Goal: Task Accomplishment & Management: Complete application form

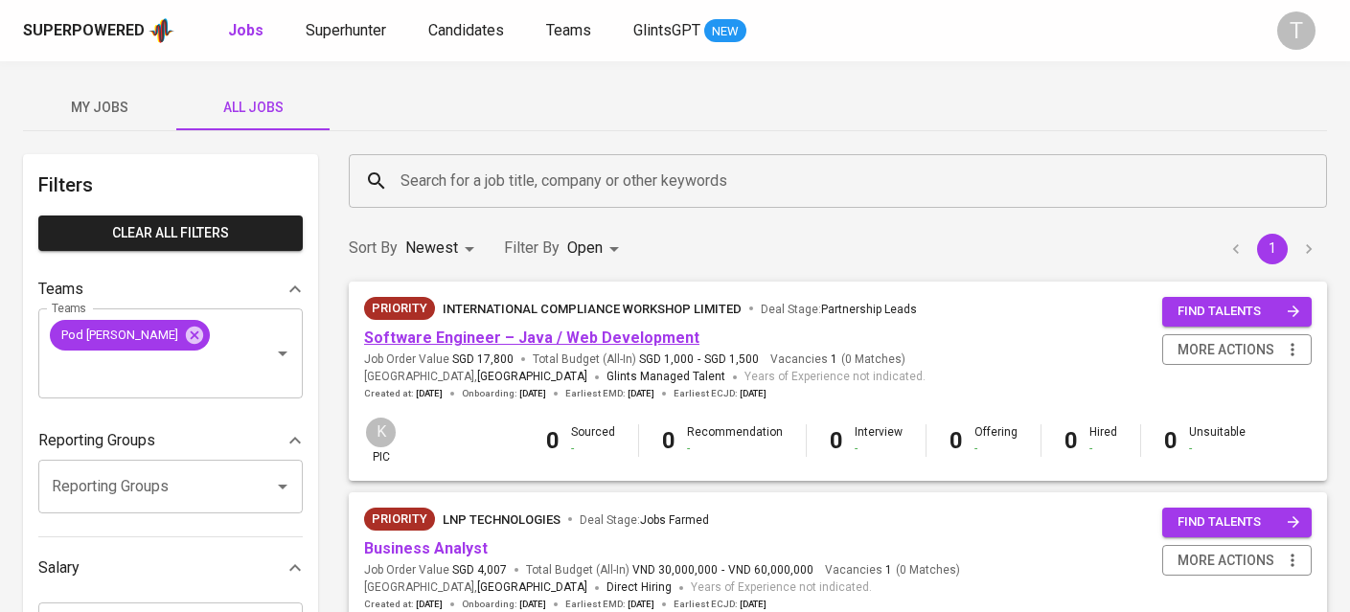
click at [497, 336] on link "Software Engineer – Java / Web Development" at bounding box center [531, 338] width 335 height 18
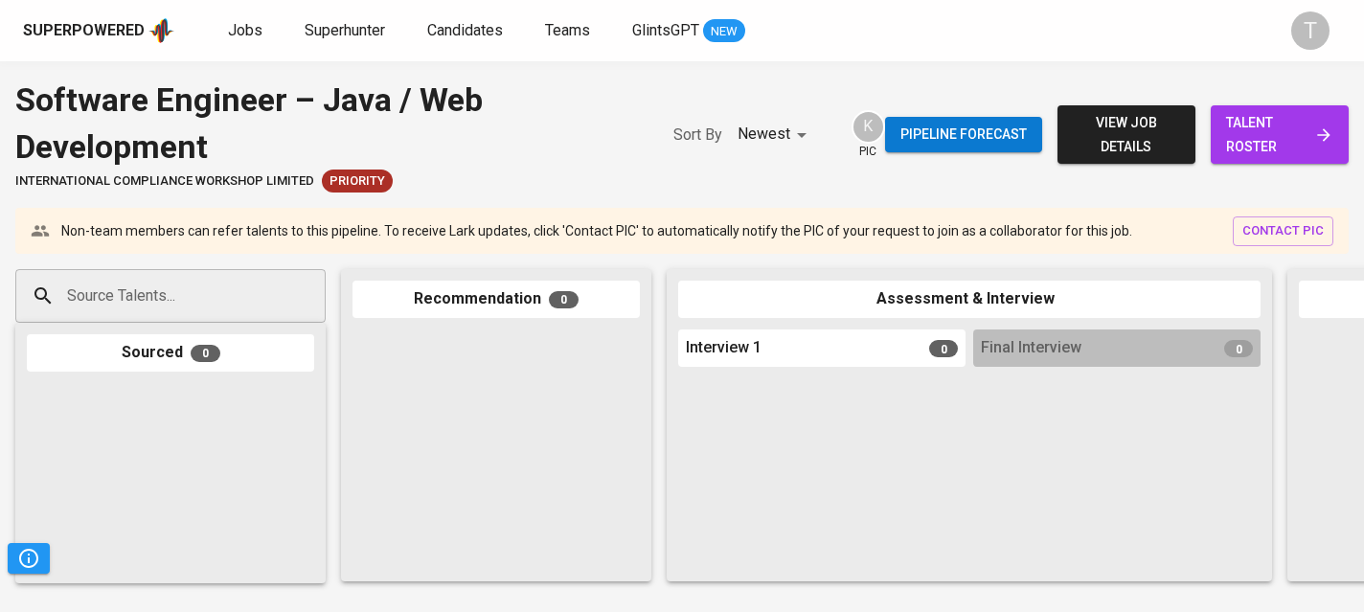
click at [556, 140] on div "Software Engineer – Java / Web Development" at bounding box center [325, 123] width 620 height 93
click at [241, 288] on input "Source Talents..." at bounding box center [162, 296] width 201 height 36
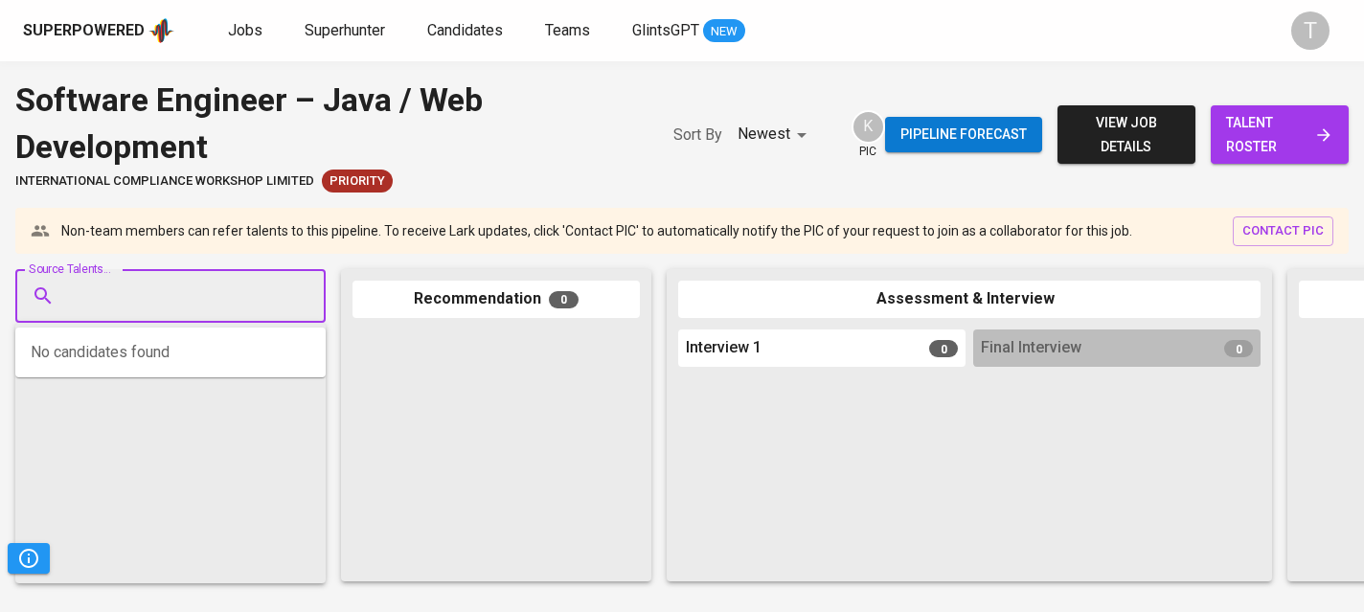
paste input "[EMAIL_ADDRESS][DOMAIN_NAME]"
type input "[EMAIL_ADDRESS][DOMAIN_NAME]"
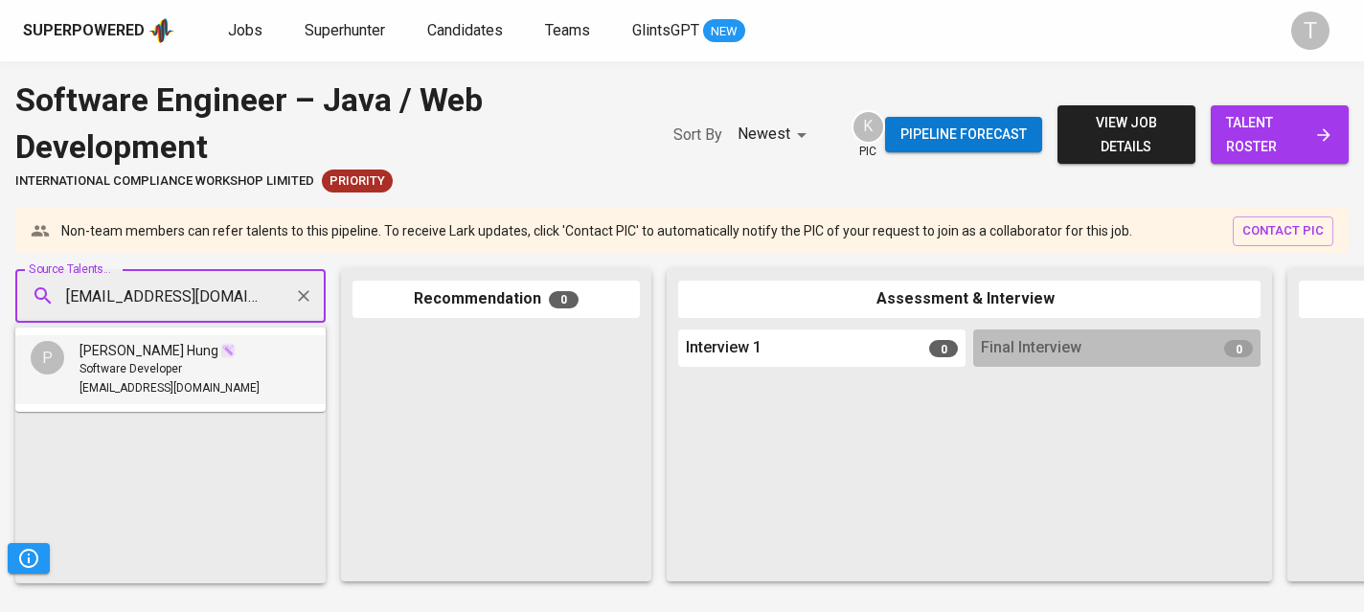
click at [244, 365] on li "P [PERSON_NAME] Hung Software Developer [EMAIL_ADDRESS][DOMAIN_NAME]" at bounding box center [170, 369] width 310 height 69
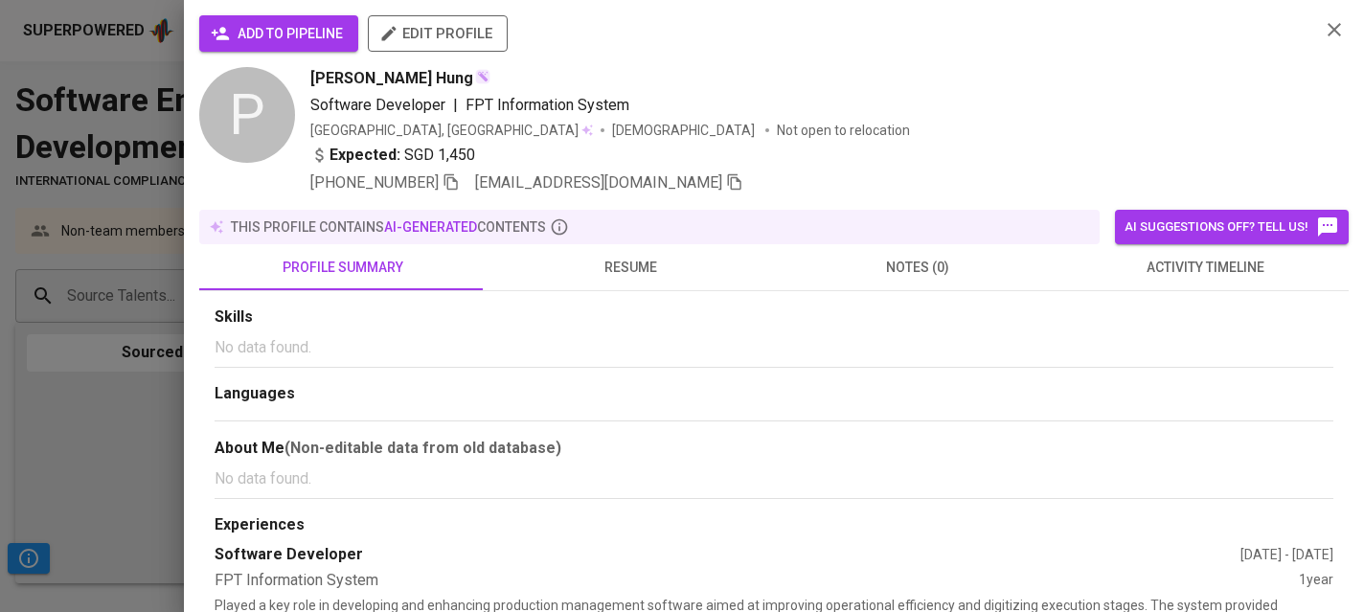
click at [319, 34] on span "add to pipeline" at bounding box center [279, 34] width 128 height 24
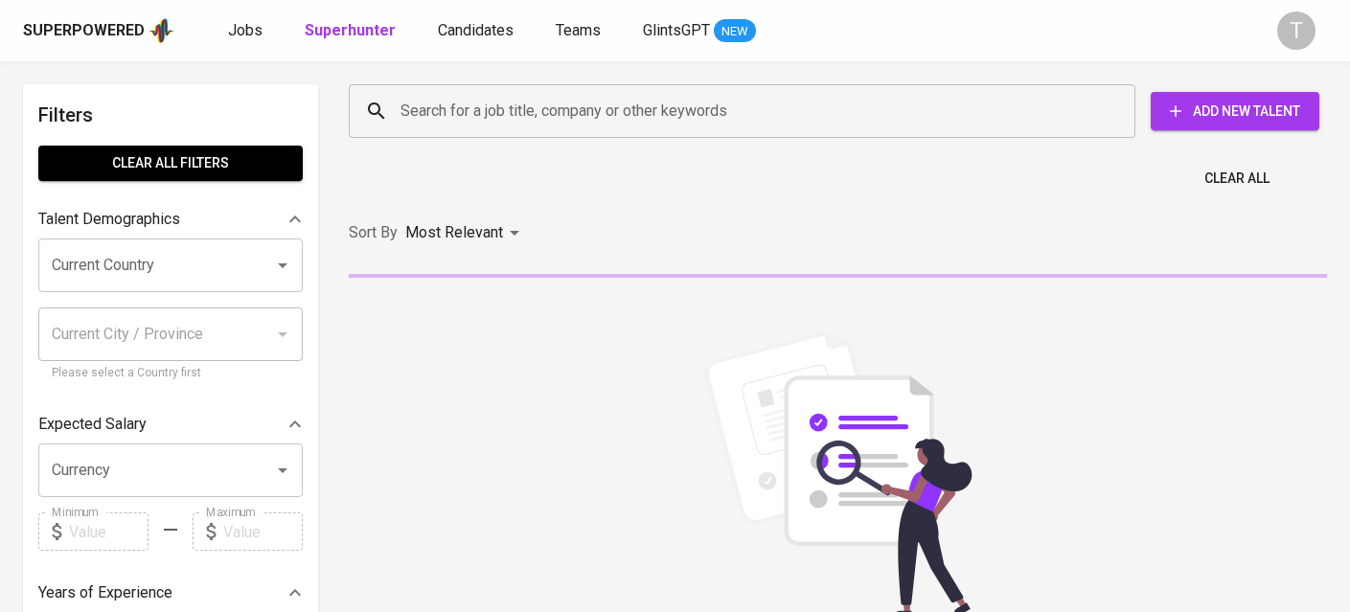
click at [540, 115] on input "Search for a job title, company or other keywords" at bounding box center [747, 111] width 702 height 36
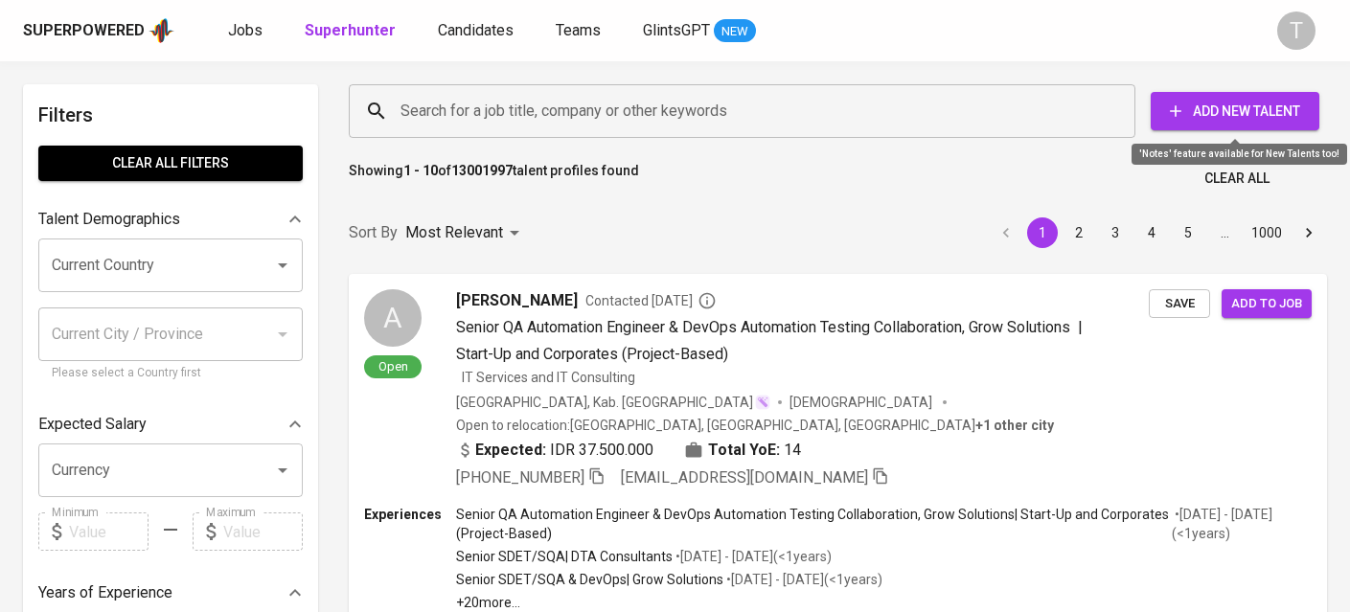
click at [1302, 120] on span "Add New Talent" at bounding box center [1235, 112] width 138 height 24
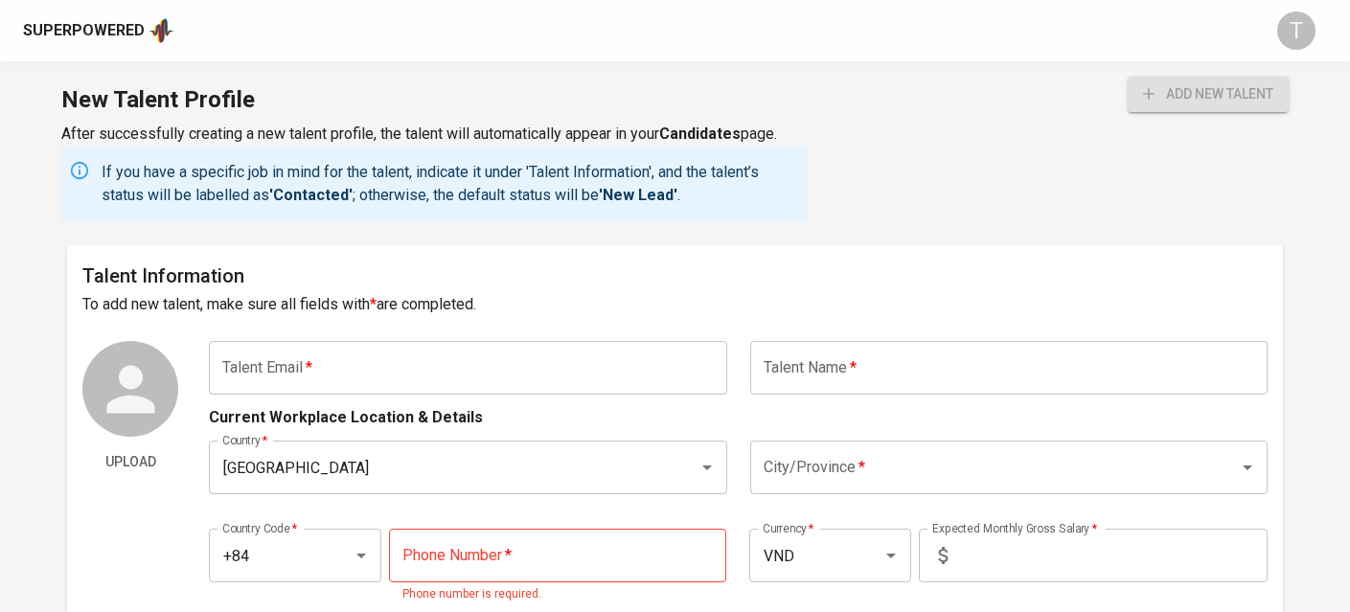
click at [510, 378] on input "text" at bounding box center [467, 368] width 517 height 54
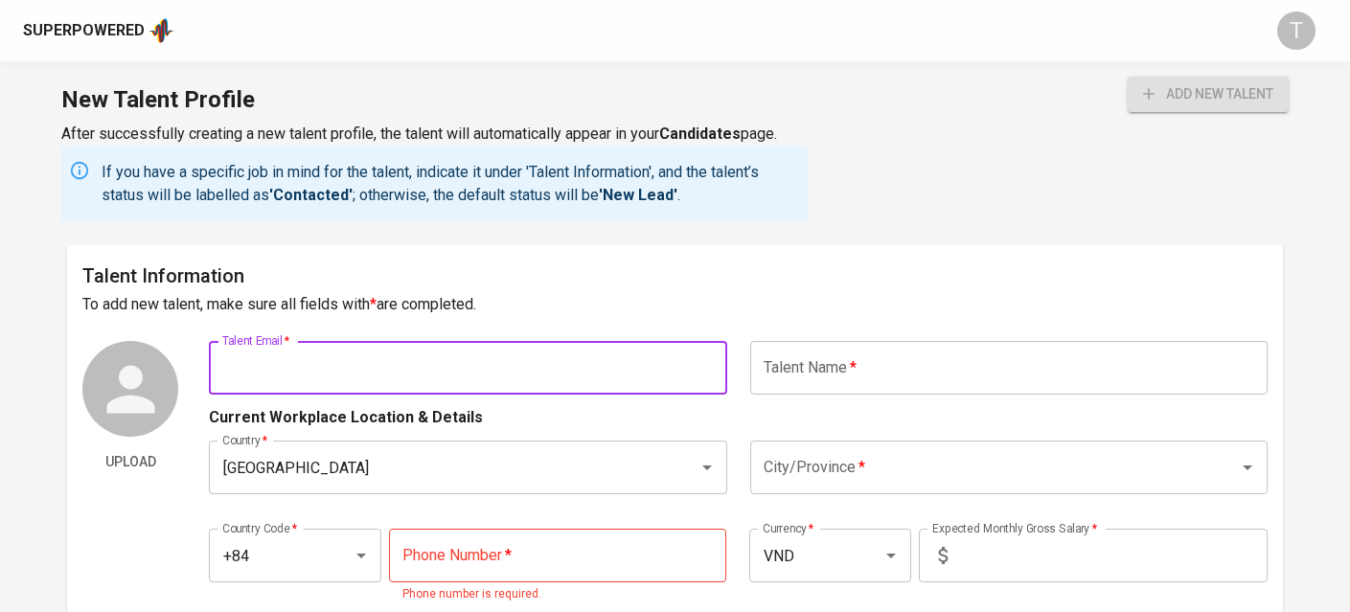
paste input "[EMAIL_ADDRESS][DOMAIN_NAME]"
type input "[EMAIL_ADDRESS][DOMAIN_NAME]"
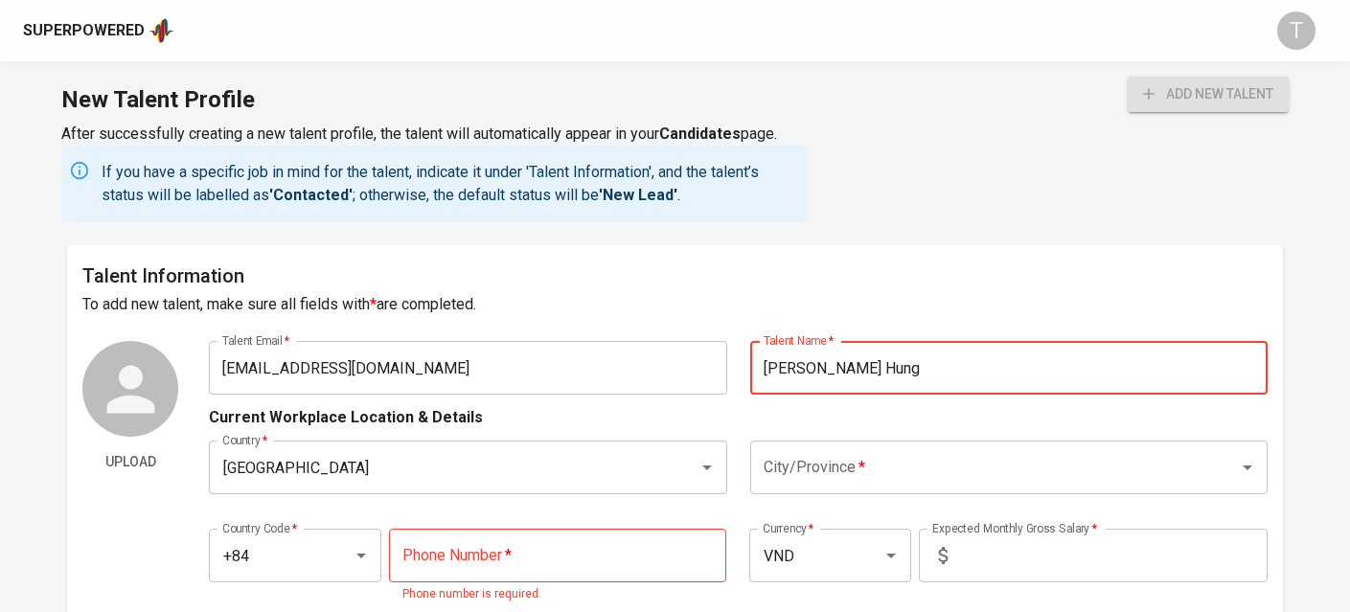
type input "[PERSON_NAME] Hung"
drag, startPoint x: 992, startPoint y: 495, endPoint x: 993, endPoint y: 468, distance: 27.8
click at [992, 491] on div "Country   * Vietnam Country * City/Province   * City/Province *" at bounding box center [738, 467] width 1058 height 77
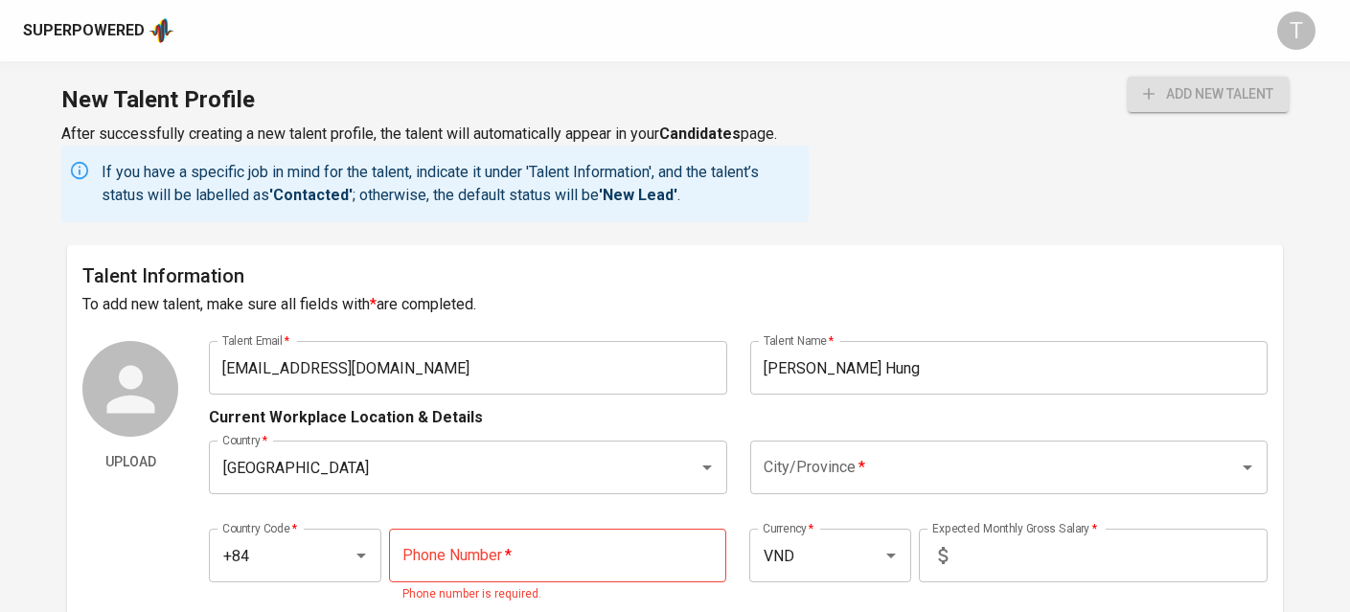
click at [993, 468] on input "City/Province   *" at bounding box center [982, 467] width 446 height 36
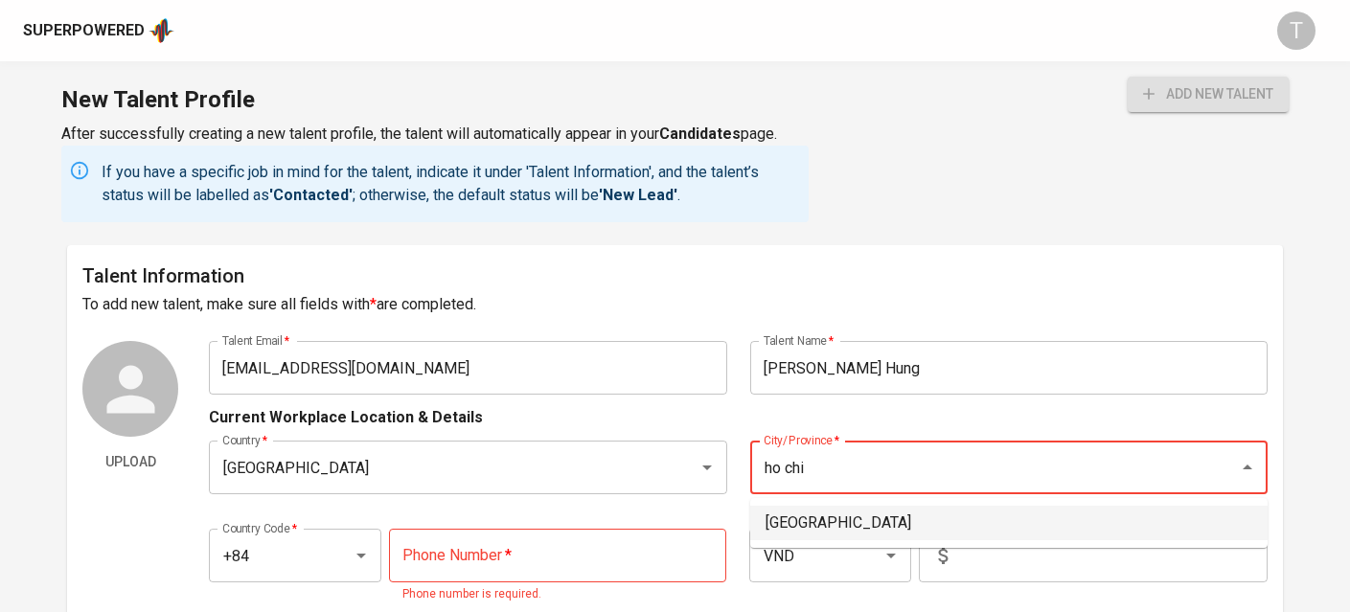
click at [1058, 519] on li "[GEOGRAPHIC_DATA]" at bounding box center [1008, 523] width 517 height 34
type input "[GEOGRAPHIC_DATA]"
drag, startPoint x: 686, startPoint y: 514, endPoint x: 686, endPoint y: 539, distance: 25.9
click at [686, 514] on div "Country Code   * +84 Country Code * Phone Number   * Phone Number * Phone numbe…" at bounding box center [738, 561] width 1058 height 110
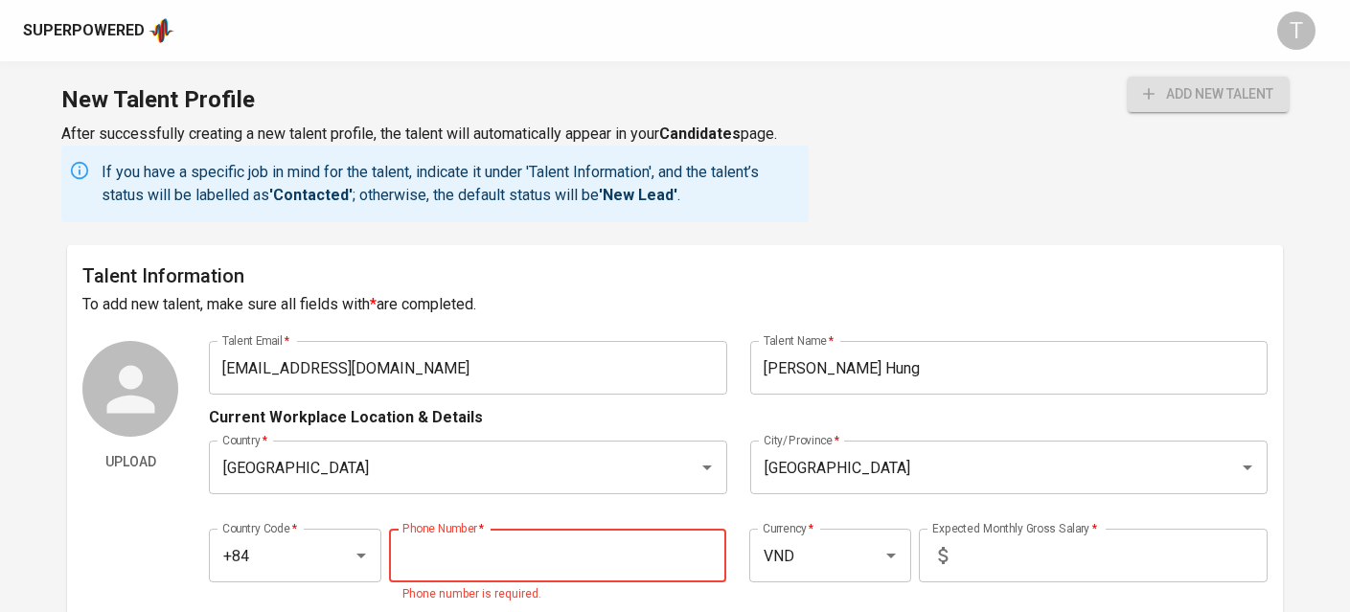
click at [685, 557] on input "tel" at bounding box center [557, 556] width 337 height 54
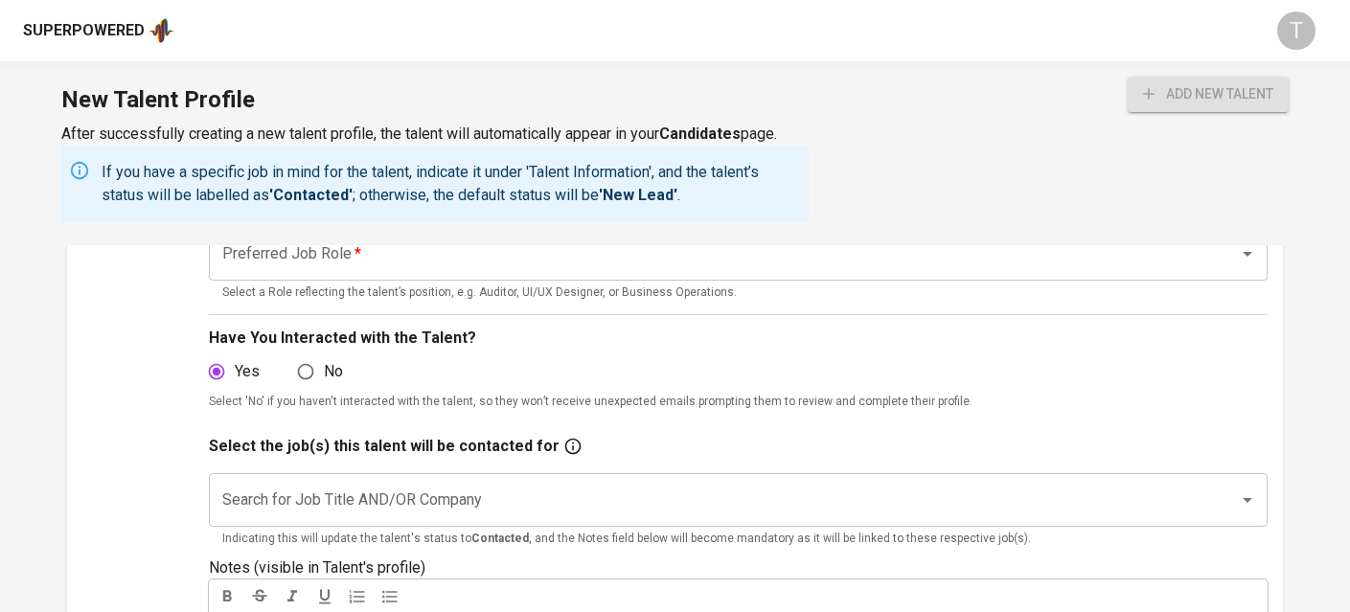
scroll to position [185, 0]
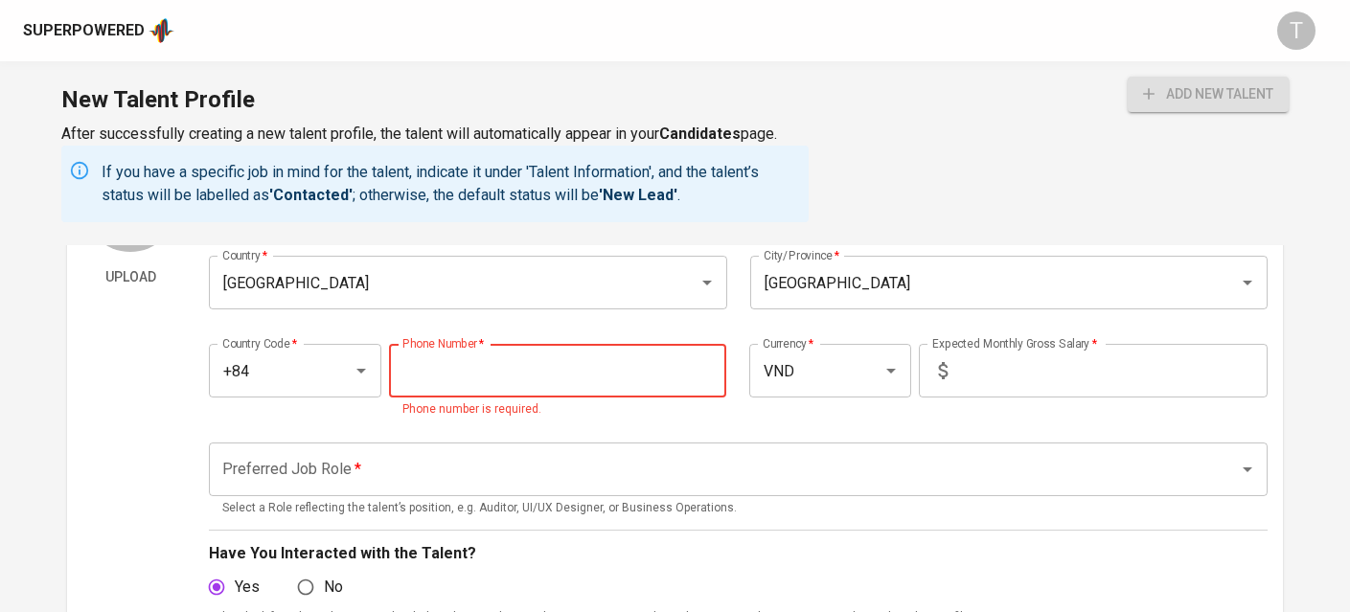
paste input "[PHONE_NUMBER]"
type input "[PHONE_NUMBER]"
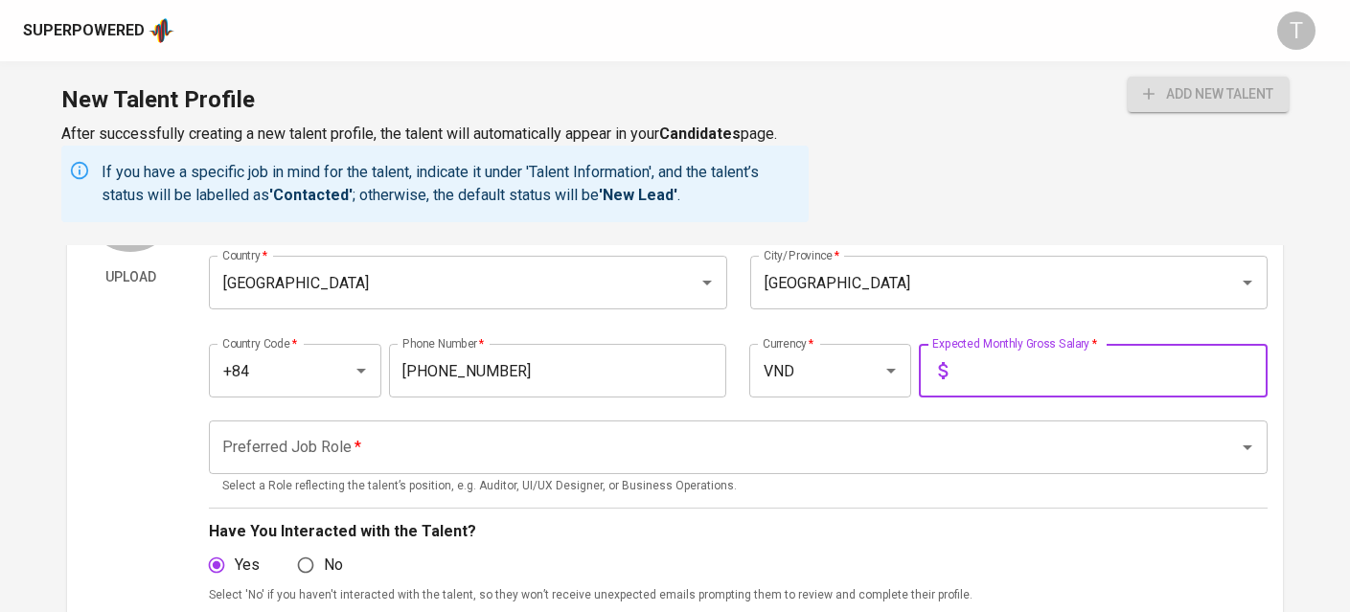
click at [1120, 367] on input "text" at bounding box center [1111, 371] width 312 height 54
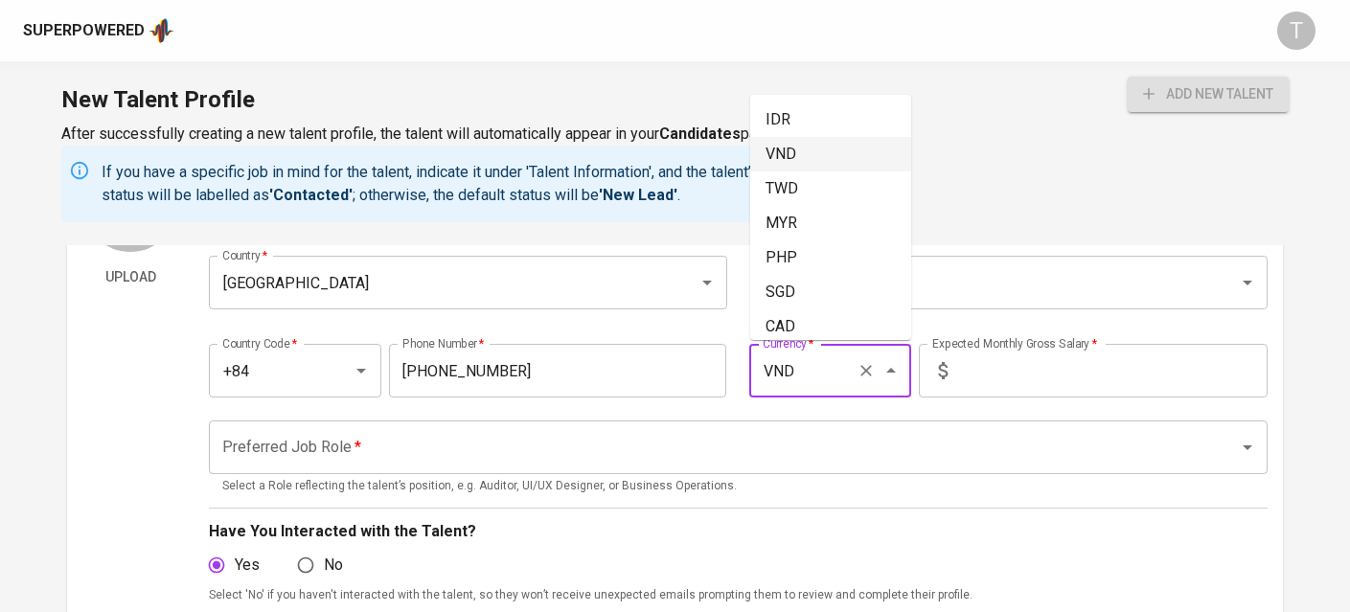
click at [833, 370] on input "VND" at bounding box center [803, 371] width 90 height 36
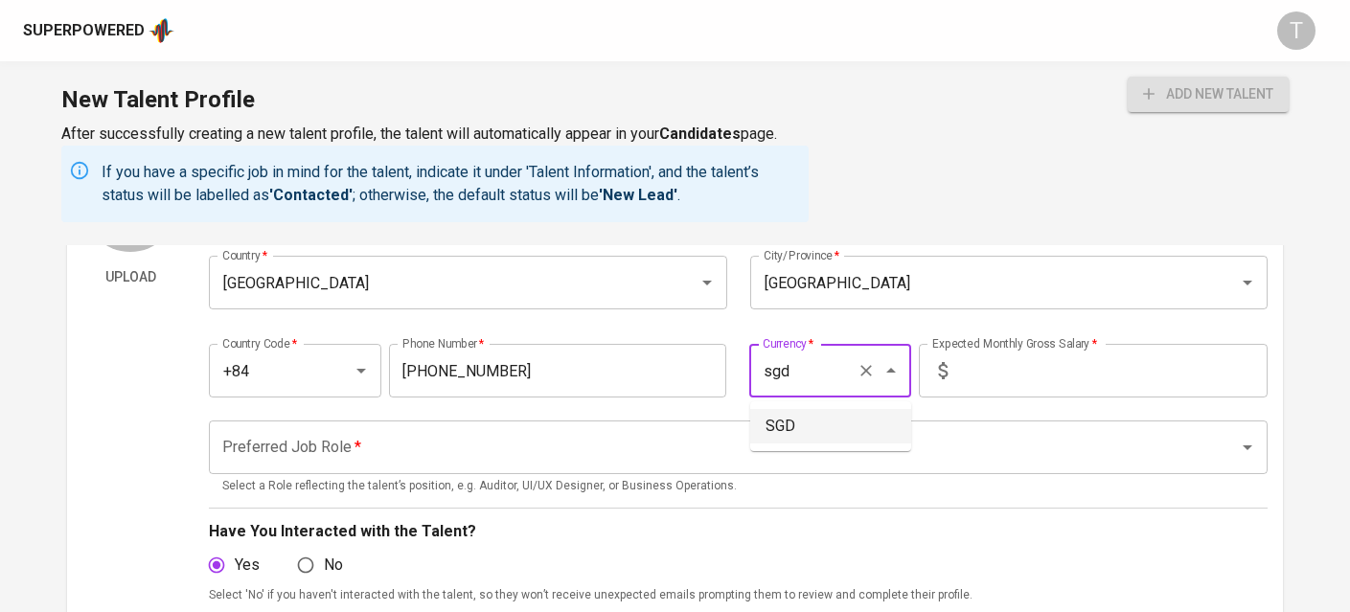
click at [810, 425] on li "SGD" at bounding box center [830, 426] width 161 height 34
type input "SGD"
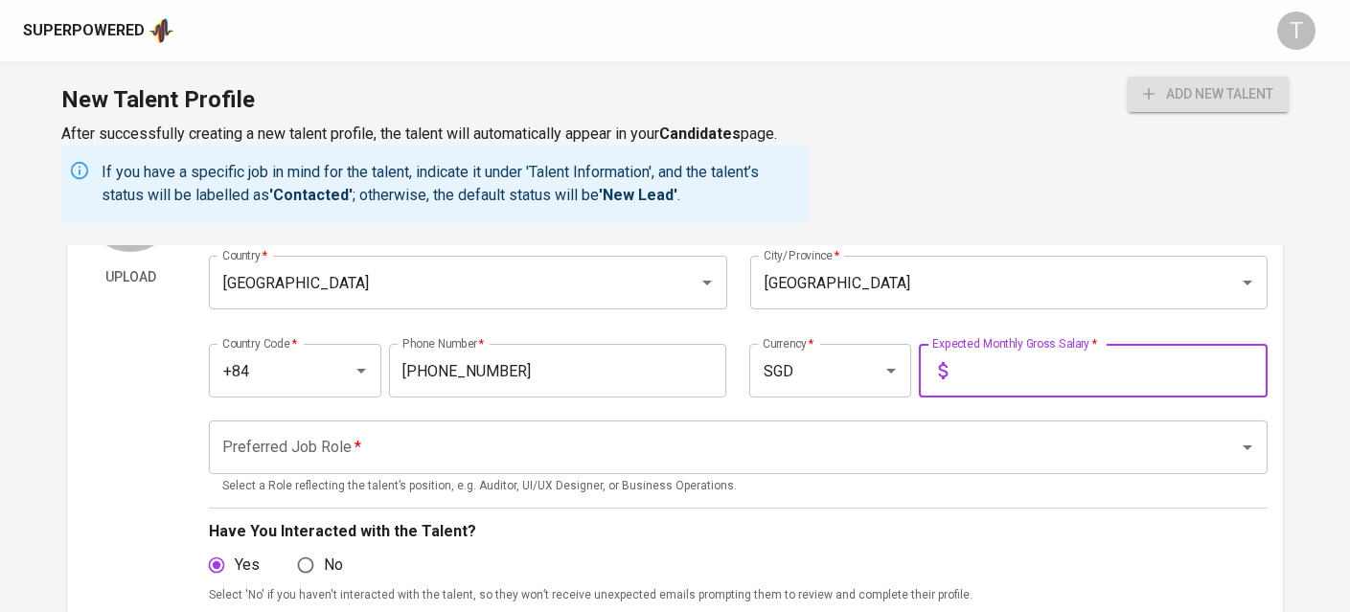
click at [995, 353] on input "text" at bounding box center [1111, 371] width 312 height 54
type input "1,450"
click at [865, 432] on input "Preferred Job Role   *" at bounding box center [710, 447] width 987 height 36
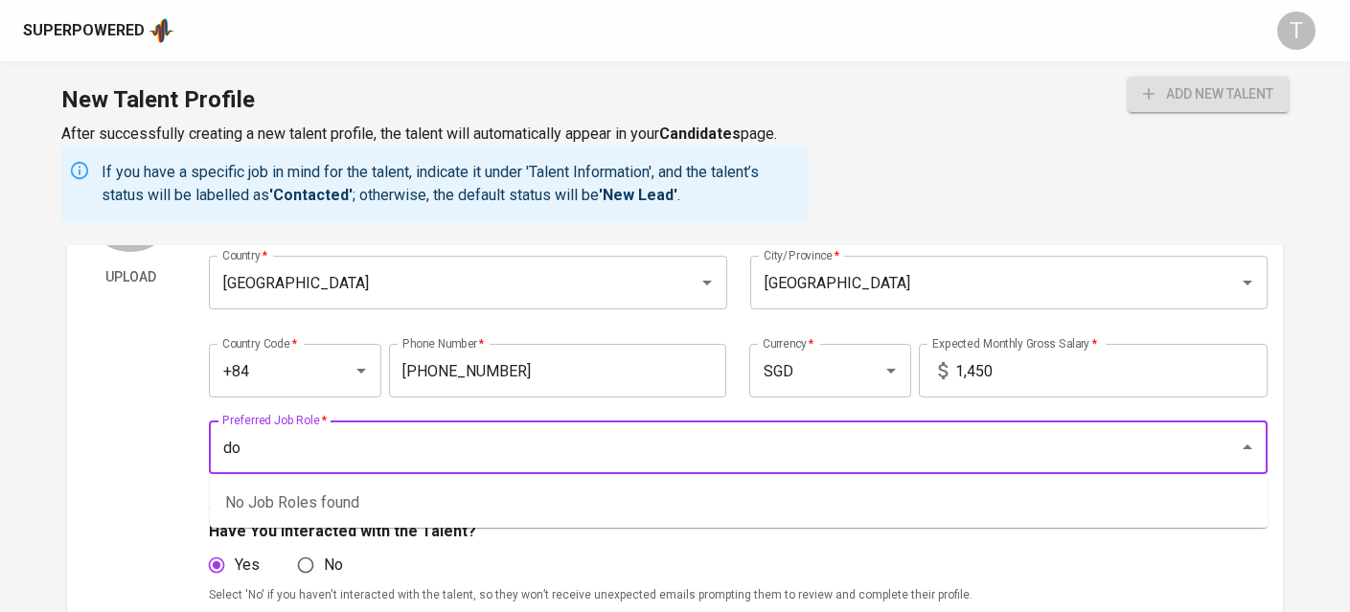
type input "d"
type input "s"
type input "j"
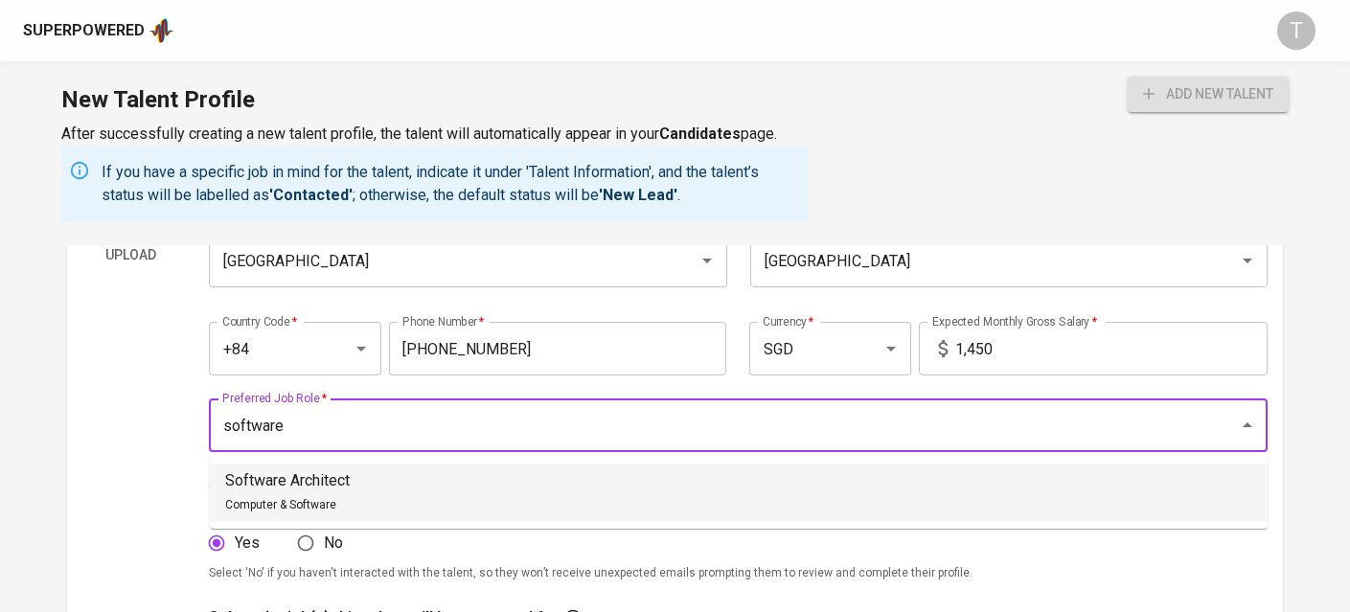
scroll to position [209, 0]
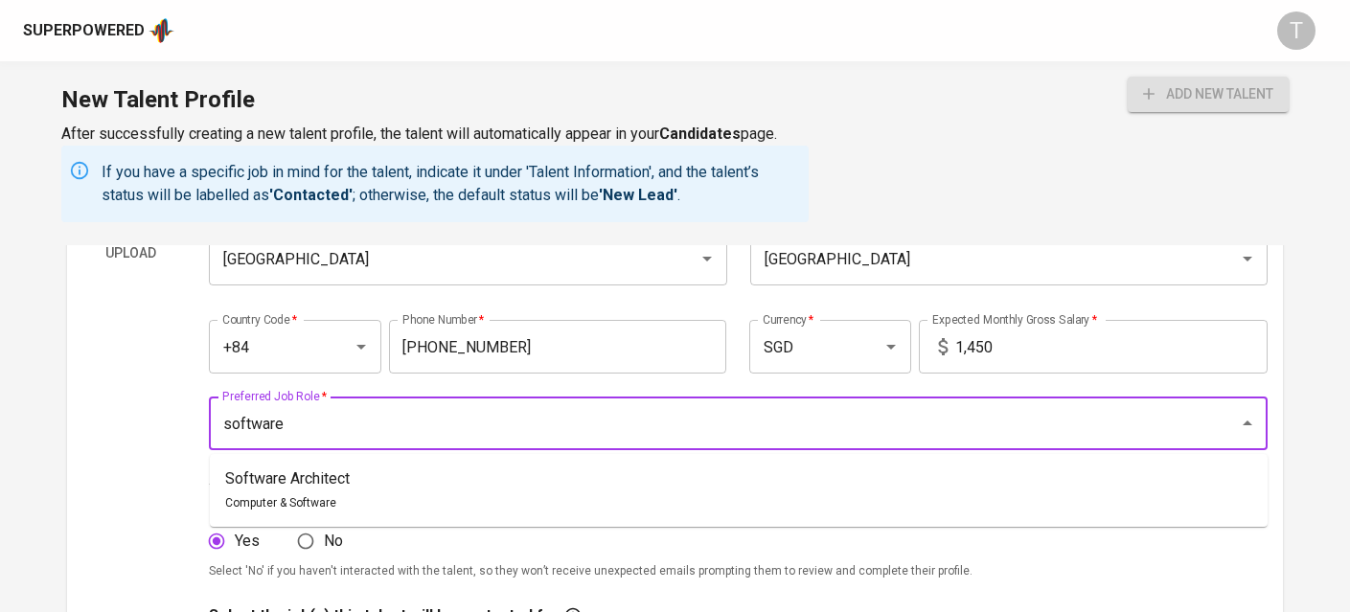
click at [760, 462] on li "Software Architect Computer & Software" at bounding box center [739, 490] width 1058 height 57
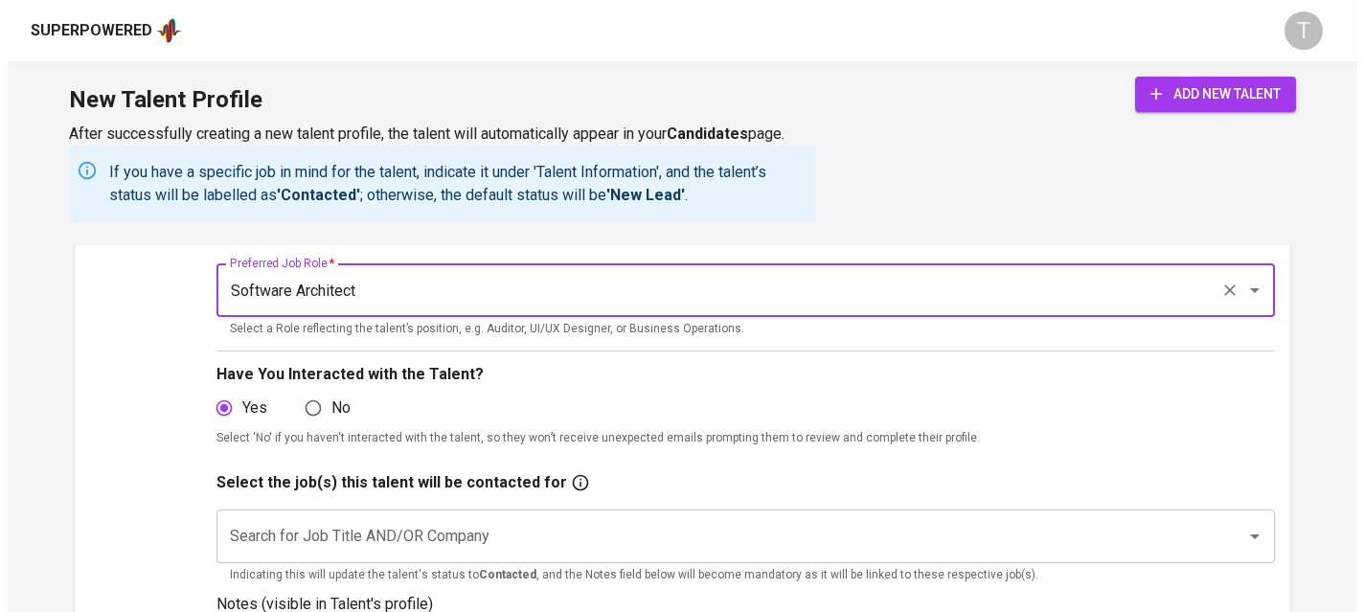
scroll to position [441, 0]
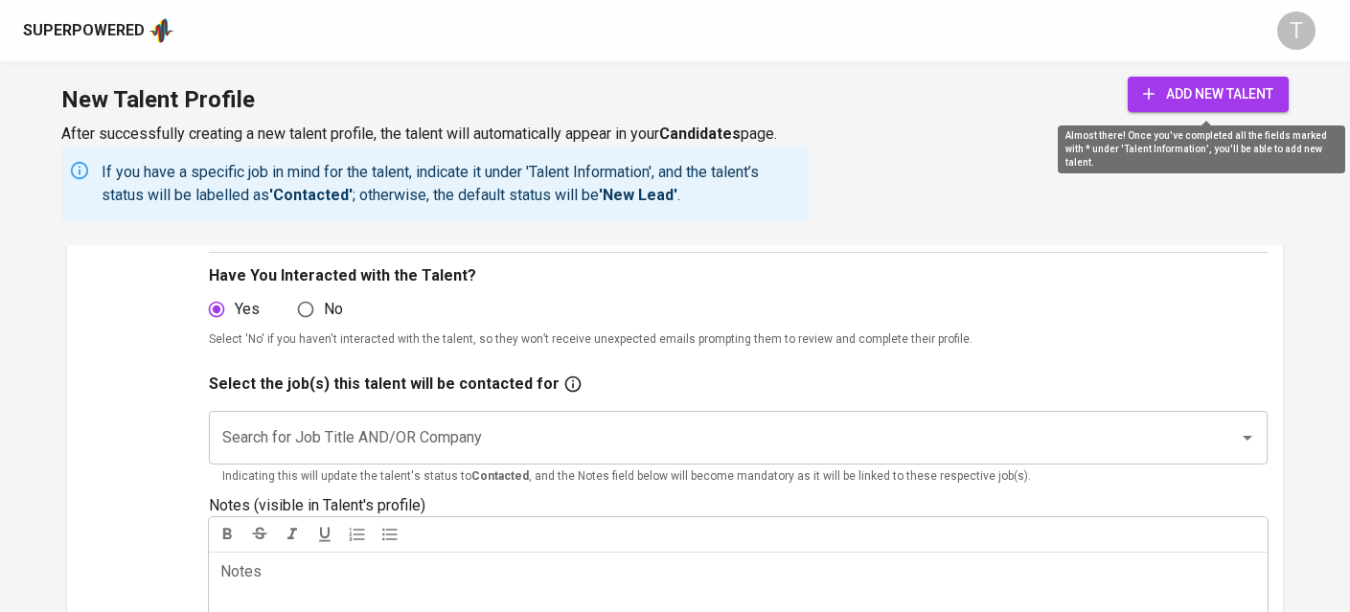
type input "Software Architect"
click at [1165, 92] on span "add new talent" at bounding box center [1208, 94] width 130 height 24
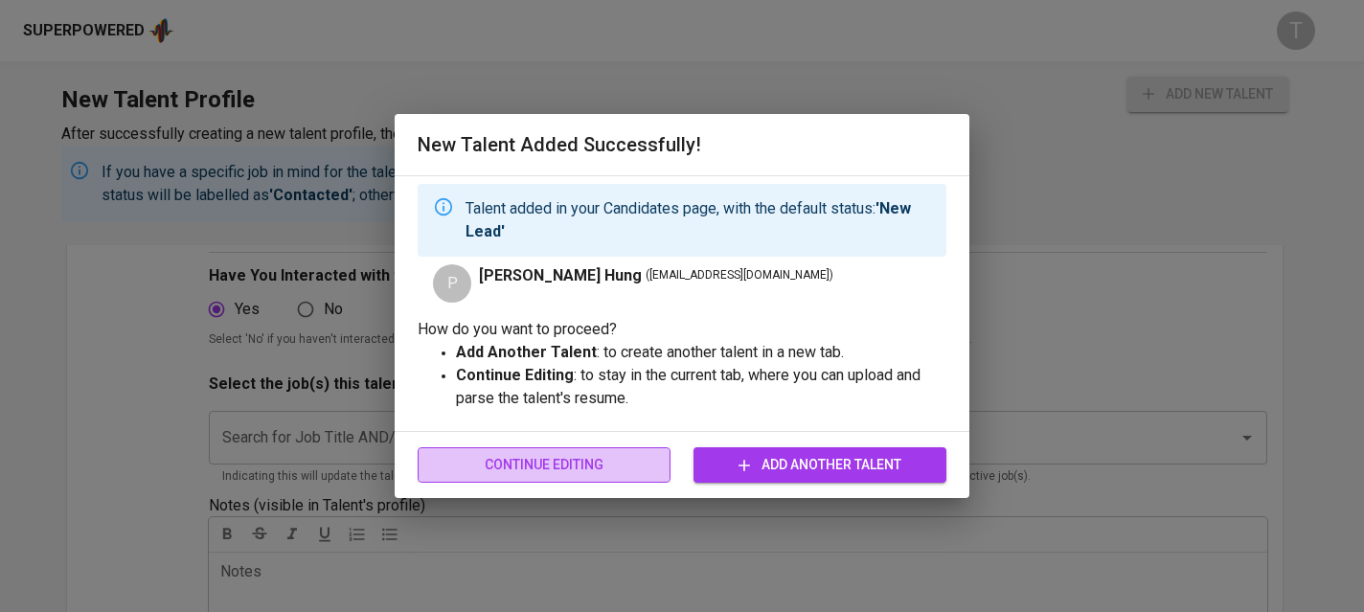
click at [589, 468] on span "Continue Editing" at bounding box center [544, 465] width 222 height 24
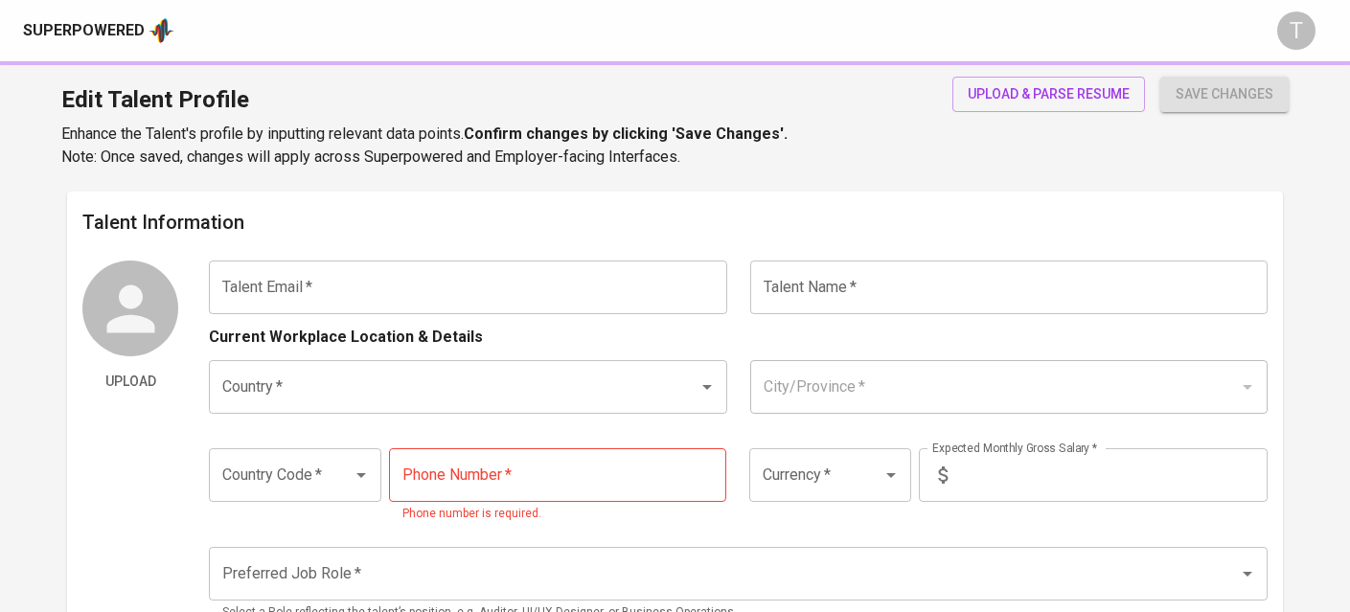
type input "[EMAIL_ADDRESS][DOMAIN_NAME]"
type input "[PERSON_NAME] Hung"
type input "[GEOGRAPHIC_DATA]"
type input "+84"
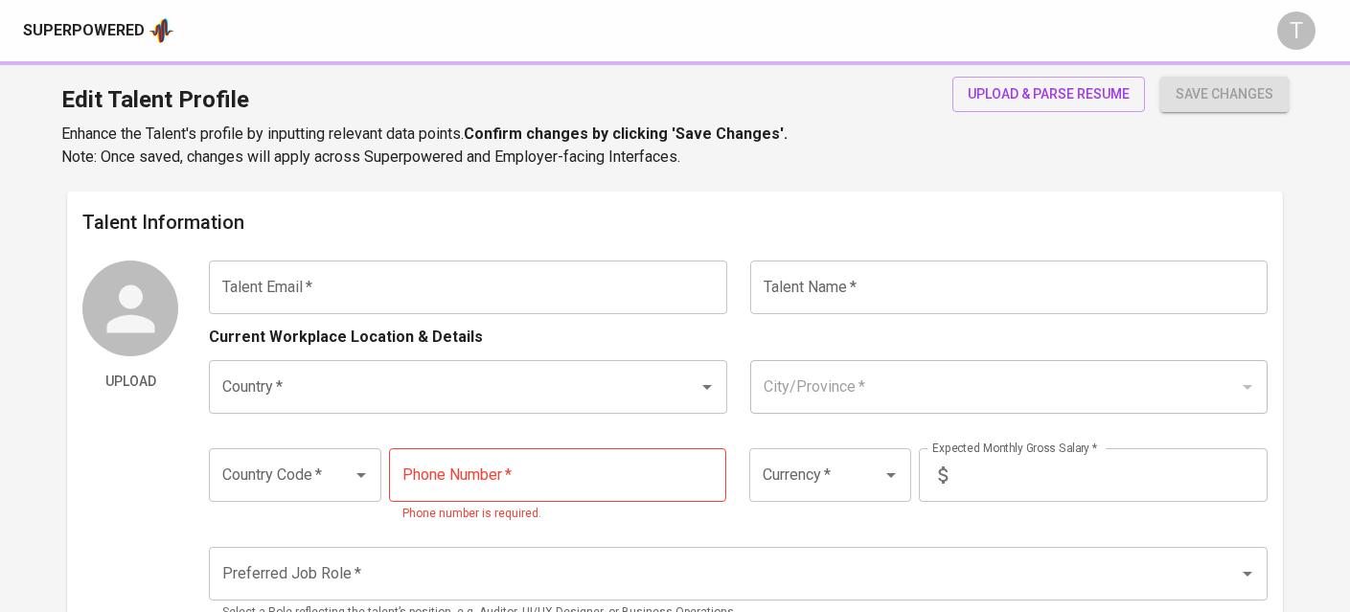
type input "963-357-143"
type input "SGD"
type input "1,450"
type input "Software Architect"
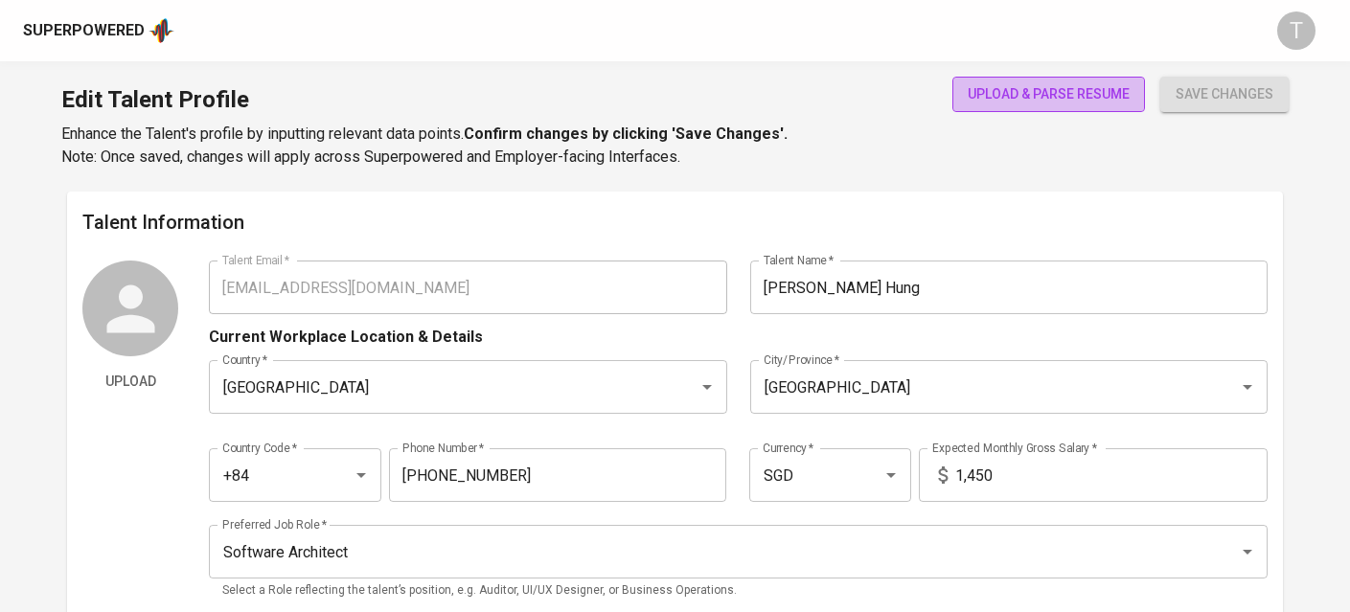
click at [1029, 78] on button "upload & parse resume" at bounding box center [1048, 94] width 193 height 35
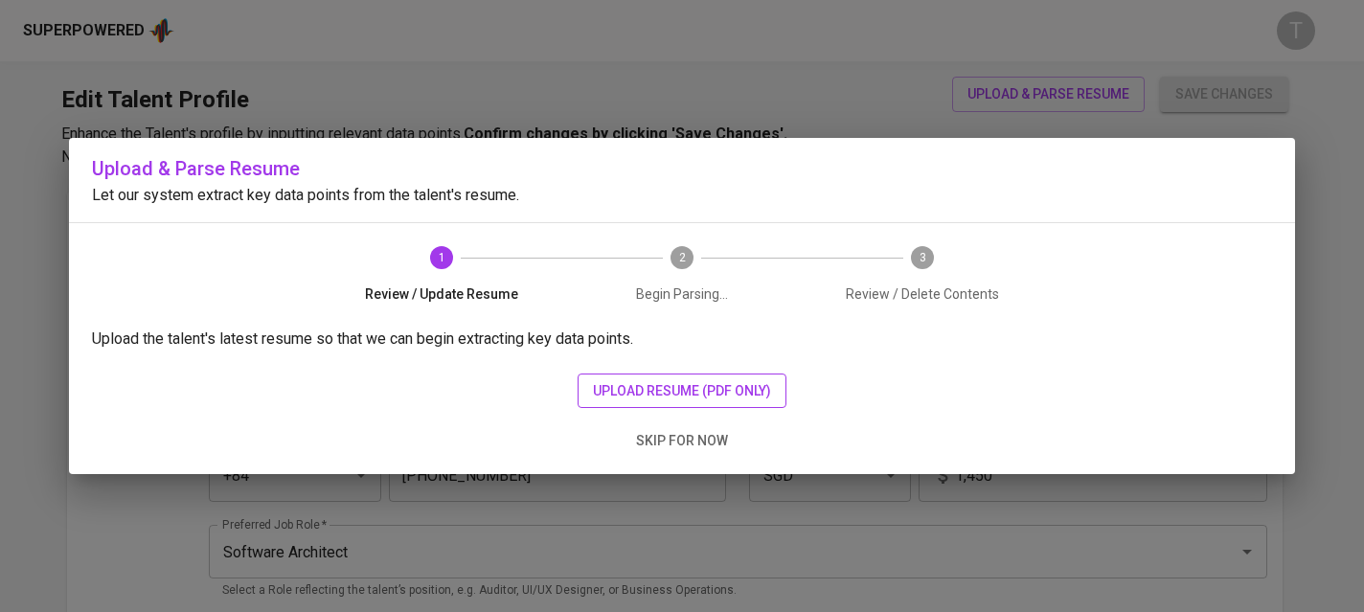
click at [746, 388] on span "upload resume (pdf only)" at bounding box center [682, 391] width 178 height 24
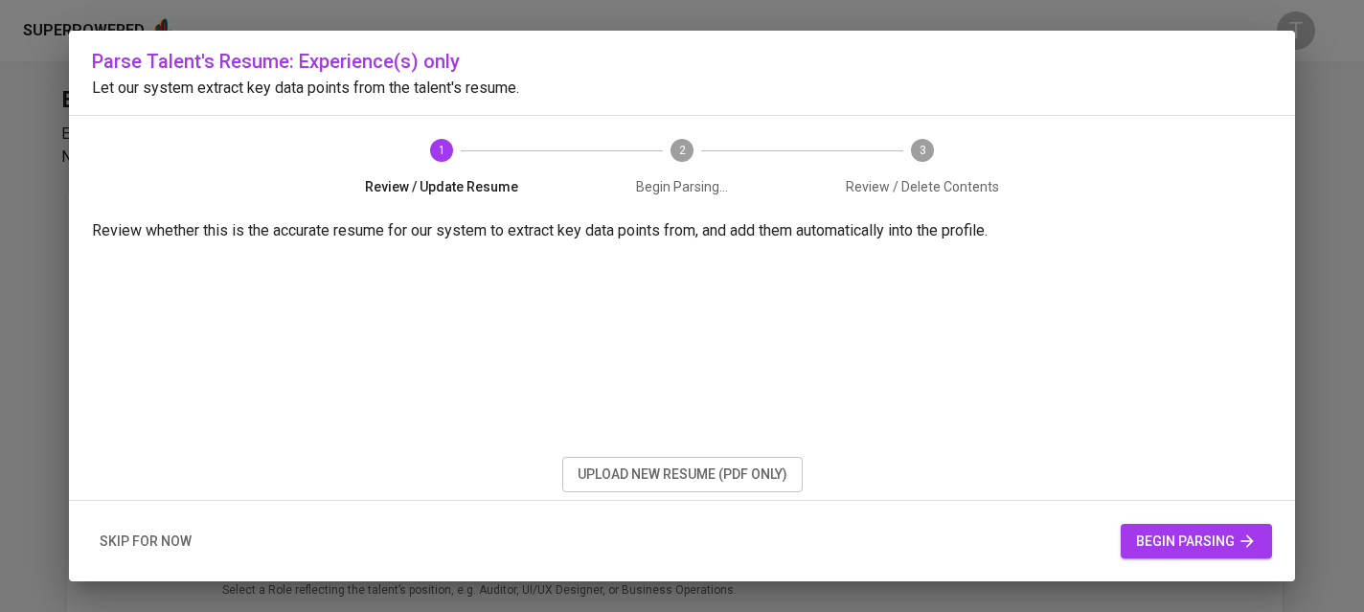
click at [1163, 527] on button "begin parsing" at bounding box center [1196, 541] width 151 height 35
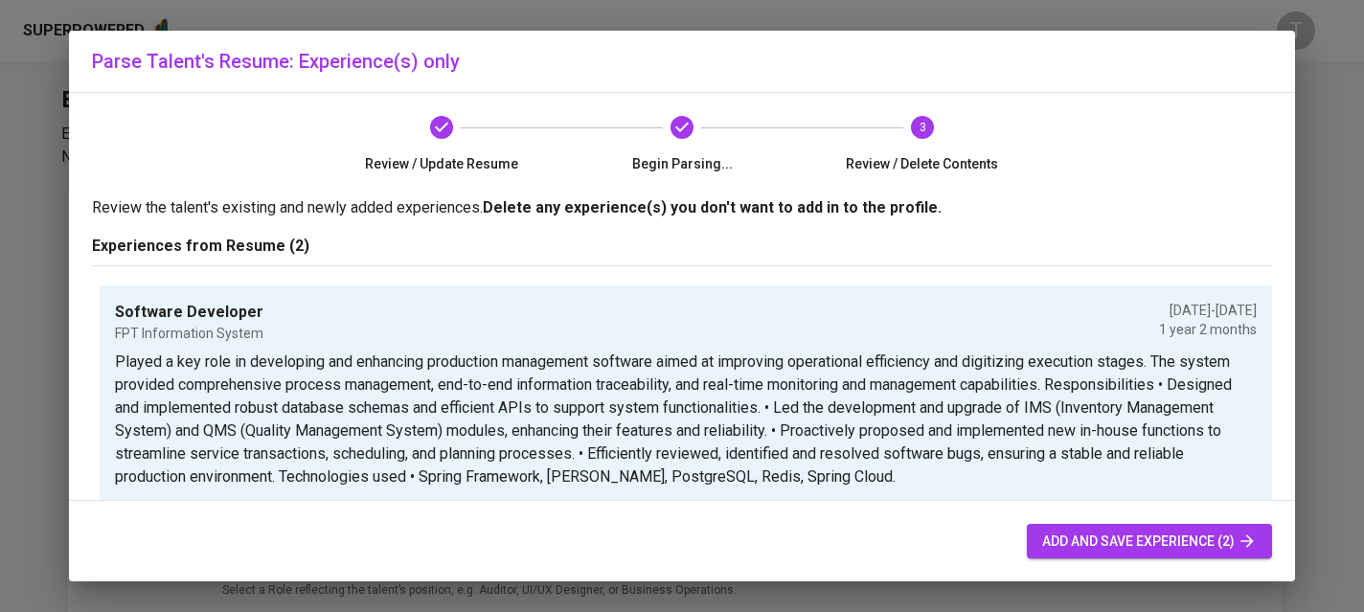
click at [1148, 549] on span "add and save experience (2)" at bounding box center [1149, 542] width 215 height 24
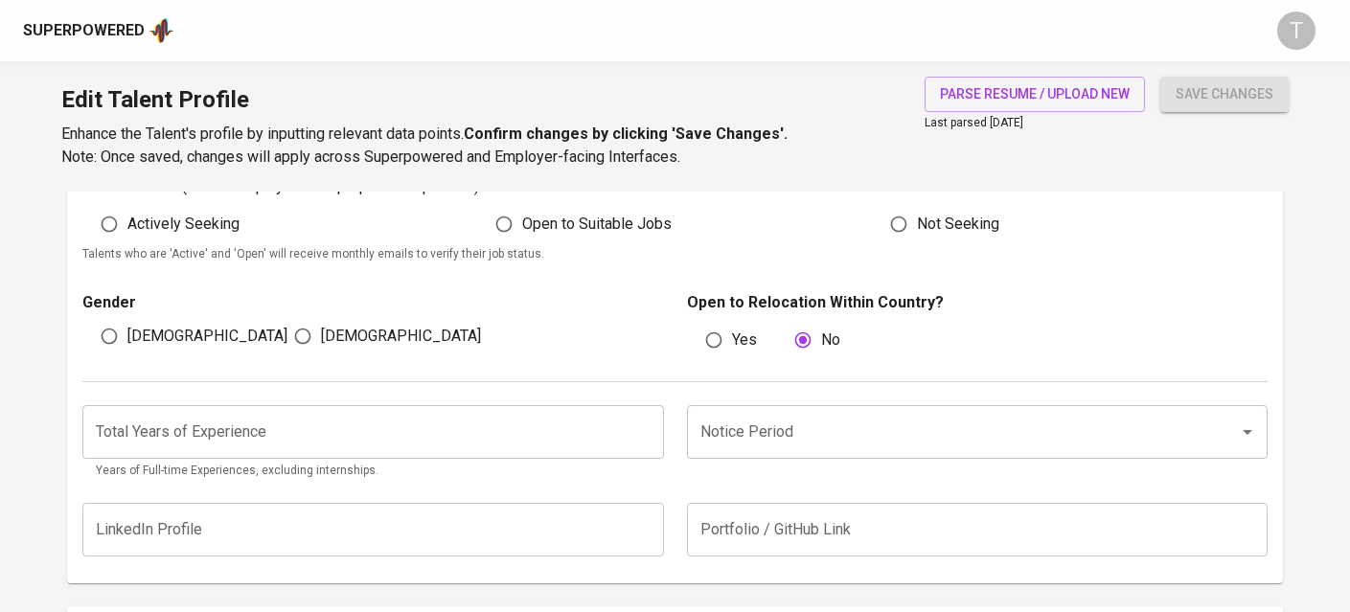
scroll to position [488, 0]
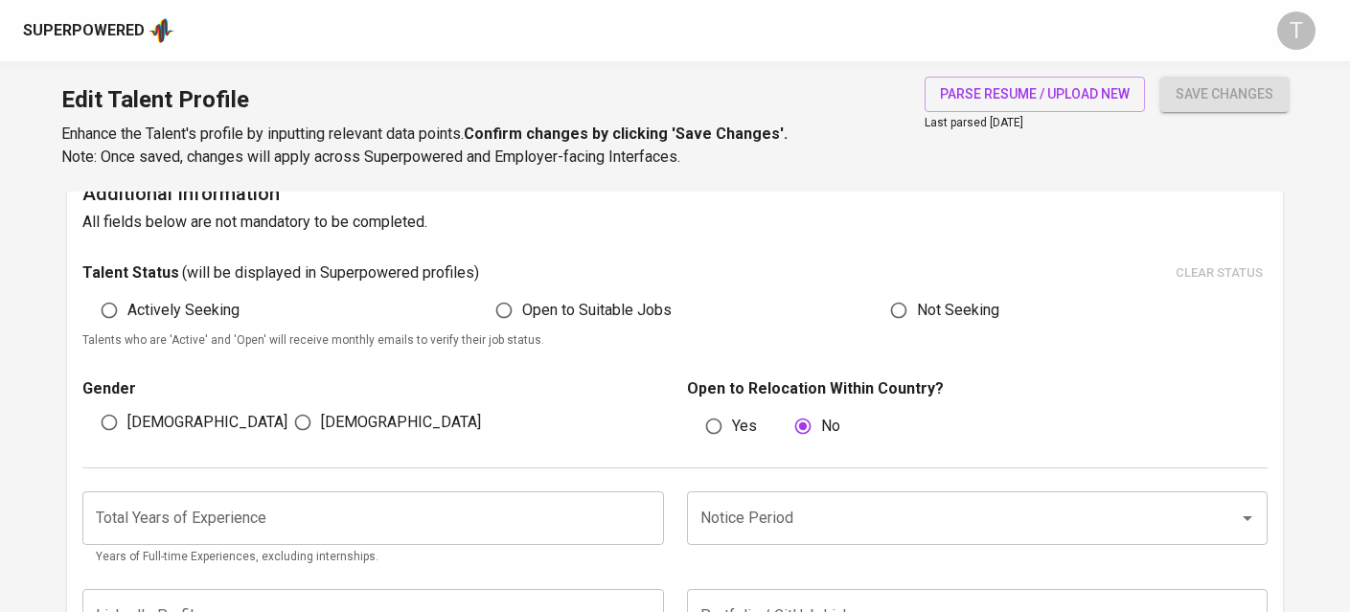
click at [144, 419] on span "[DEMOGRAPHIC_DATA]" at bounding box center [207, 422] width 160 height 23
click at [127, 419] on input "[DEMOGRAPHIC_DATA]" at bounding box center [109, 422] width 36 height 36
radio input "true"
click at [1256, 90] on span "save changes" at bounding box center [1225, 94] width 98 height 24
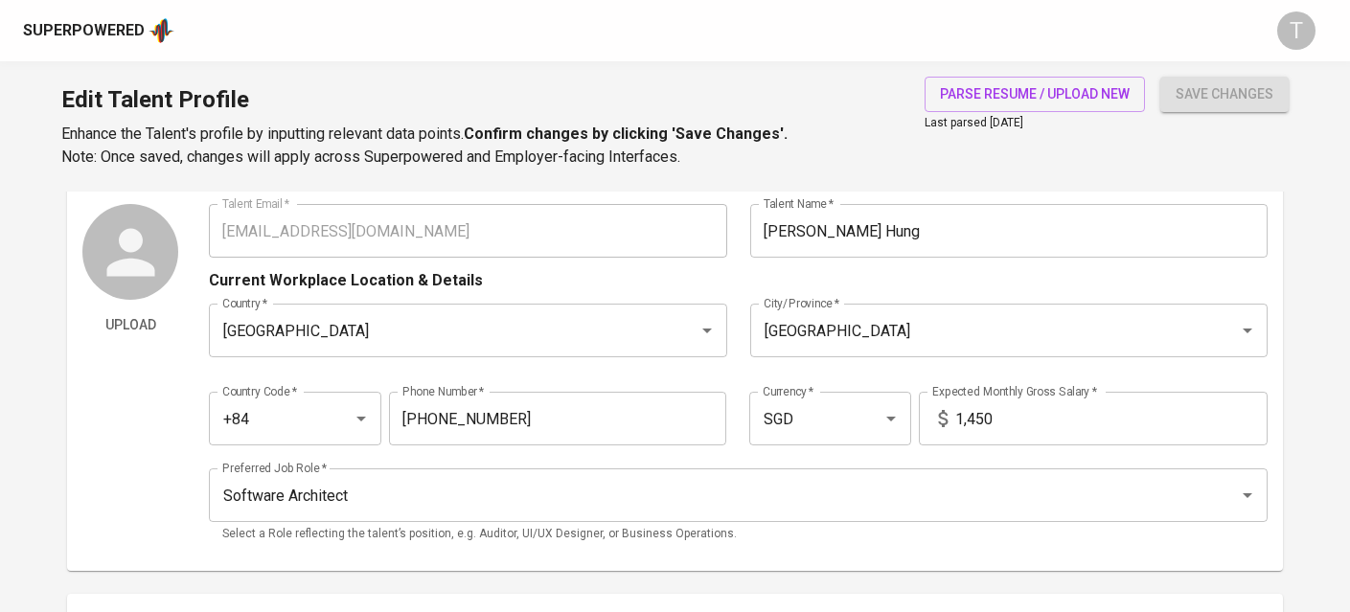
scroll to position [0, 0]
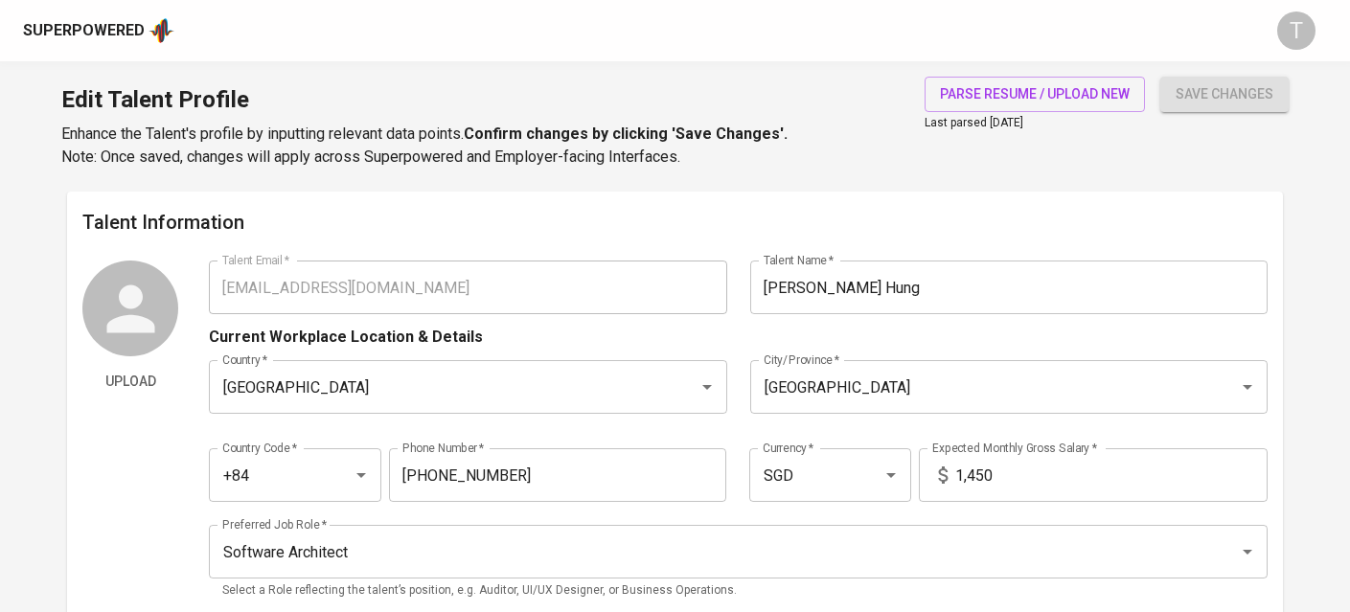
click at [160, 279] on div "Upload Talent Email   * phunghung29@gmail.com Talent Email * Talent Name   * Ph…" at bounding box center [674, 437] width 1184 height 352
